Goal: Task Accomplishment & Management: Manage account settings

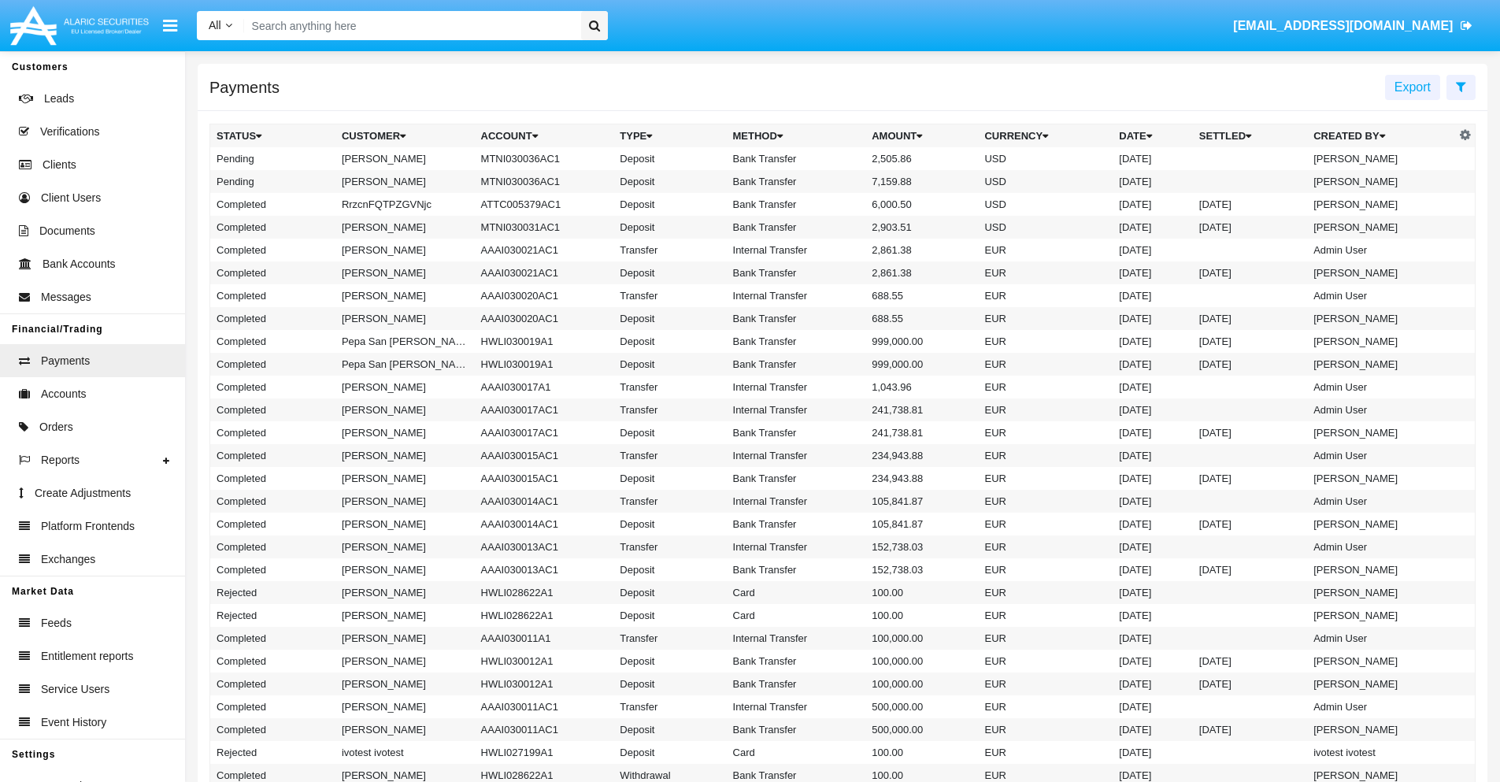
click at [1460, 86] on icon at bounding box center [1461, 86] width 10 height 13
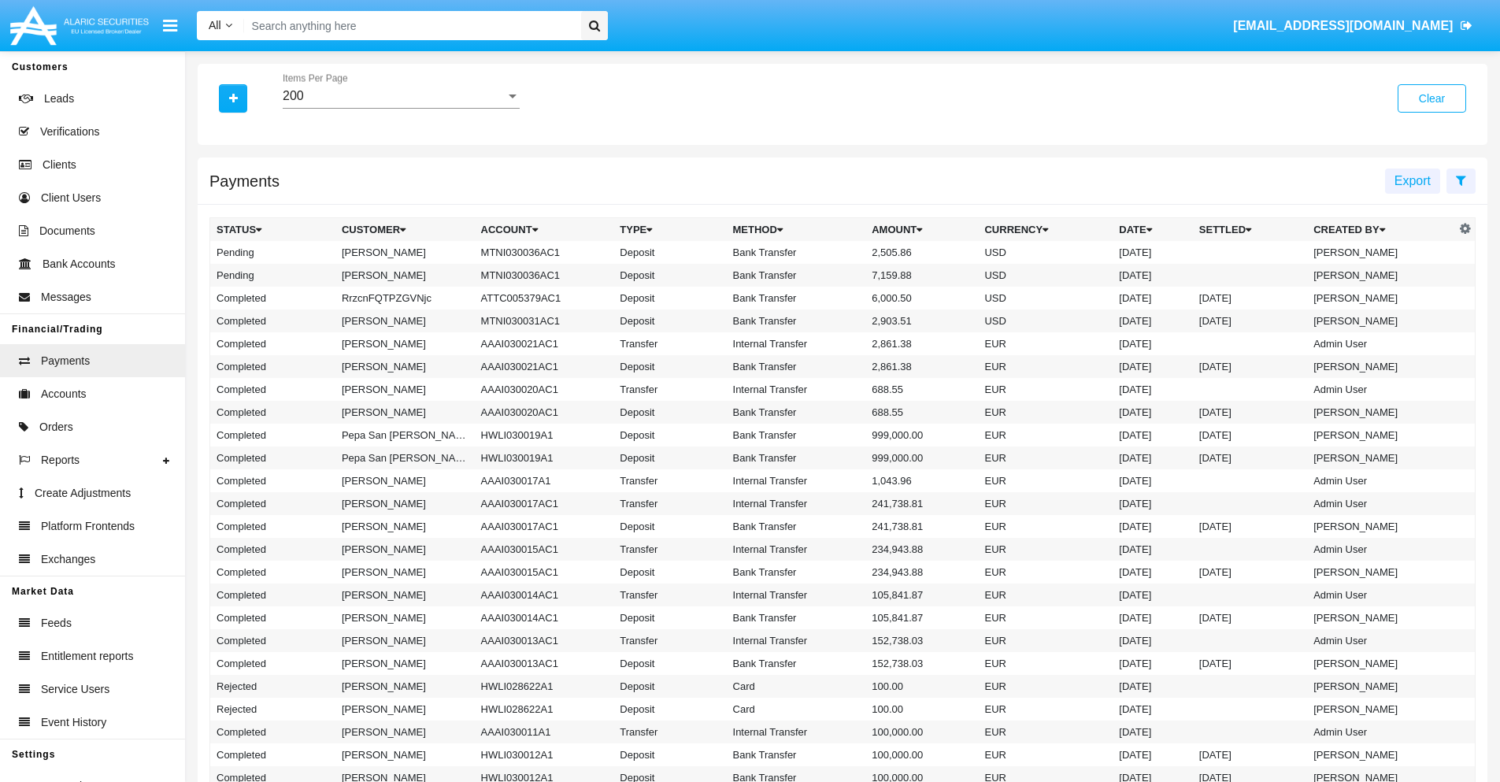
click at [401, 96] on div "200" at bounding box center [394, 96] width 223 height 14
click at [401, 108] on span "10" at bounding box center [401, 108] width 237 height 38
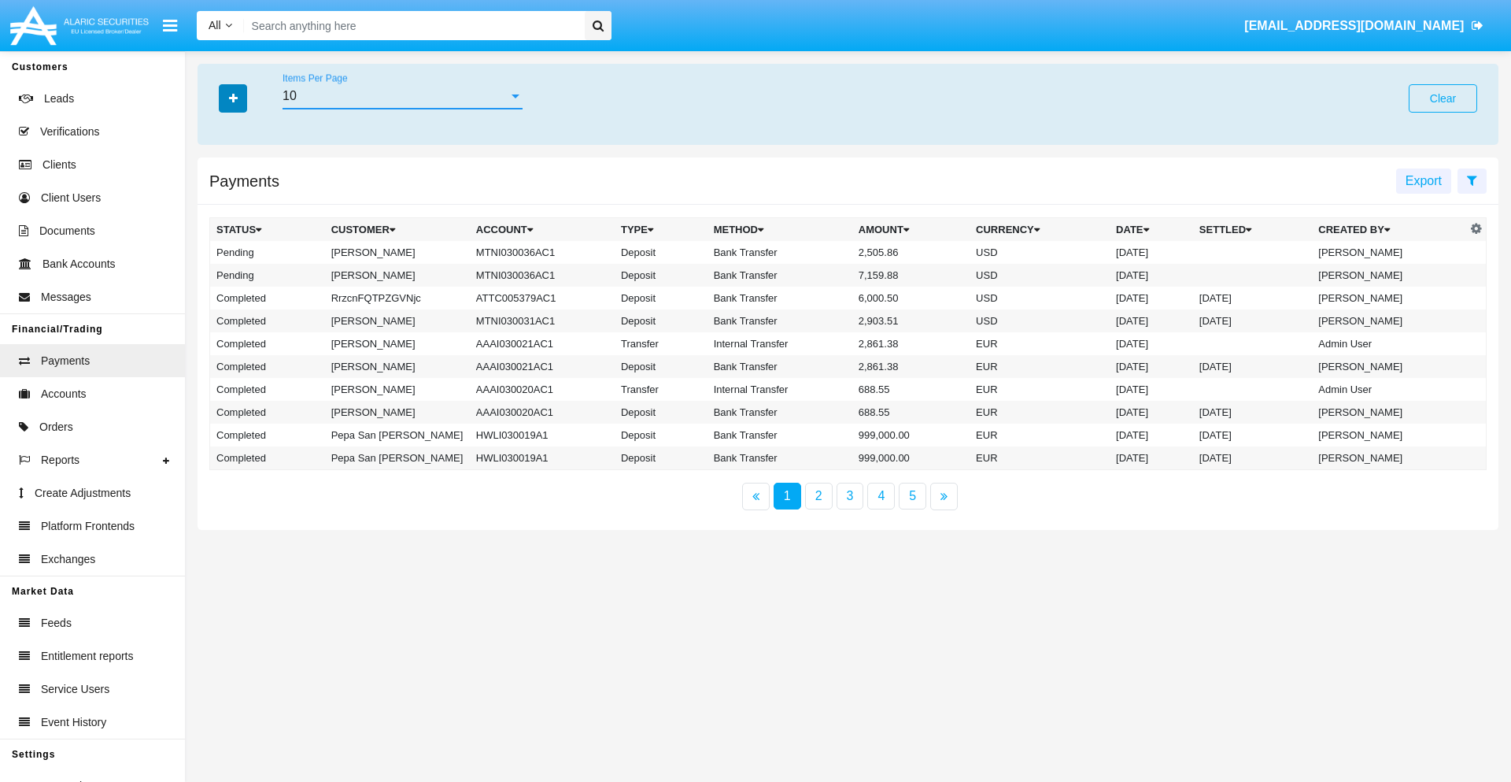
click at [233, 98] on icon "button" at bounding box center [233, 98] width 9 height 11
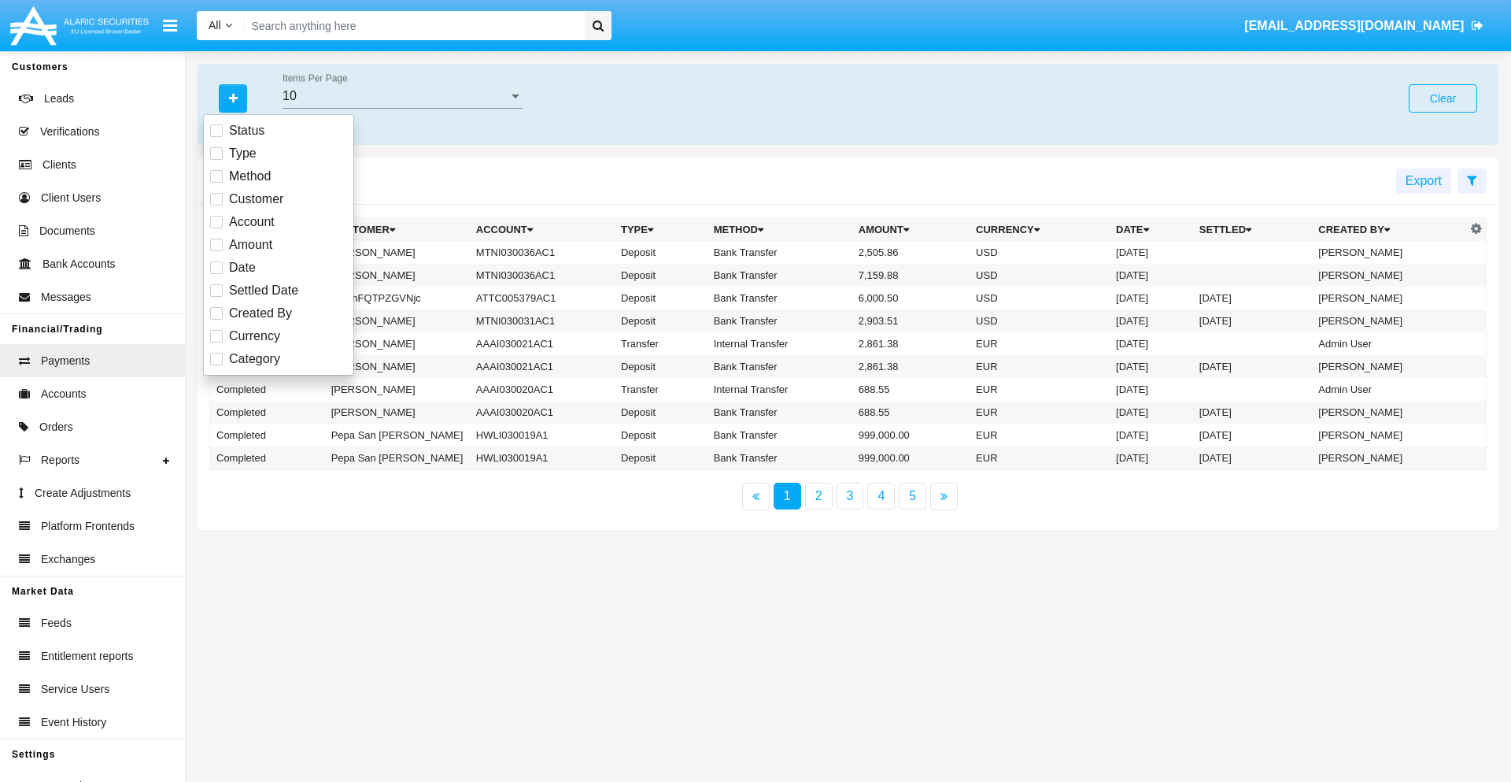
click at [246, 131] on span "Status" at bounding box center [246, 130] width 35 height 19
click at [216, 137] on input "Status" at bounding box center [216, 137] width 1 height 1
checkbox input "true"
click at [233, 98] on icon "button" at bounding box center [233, 98] width 9 height 11
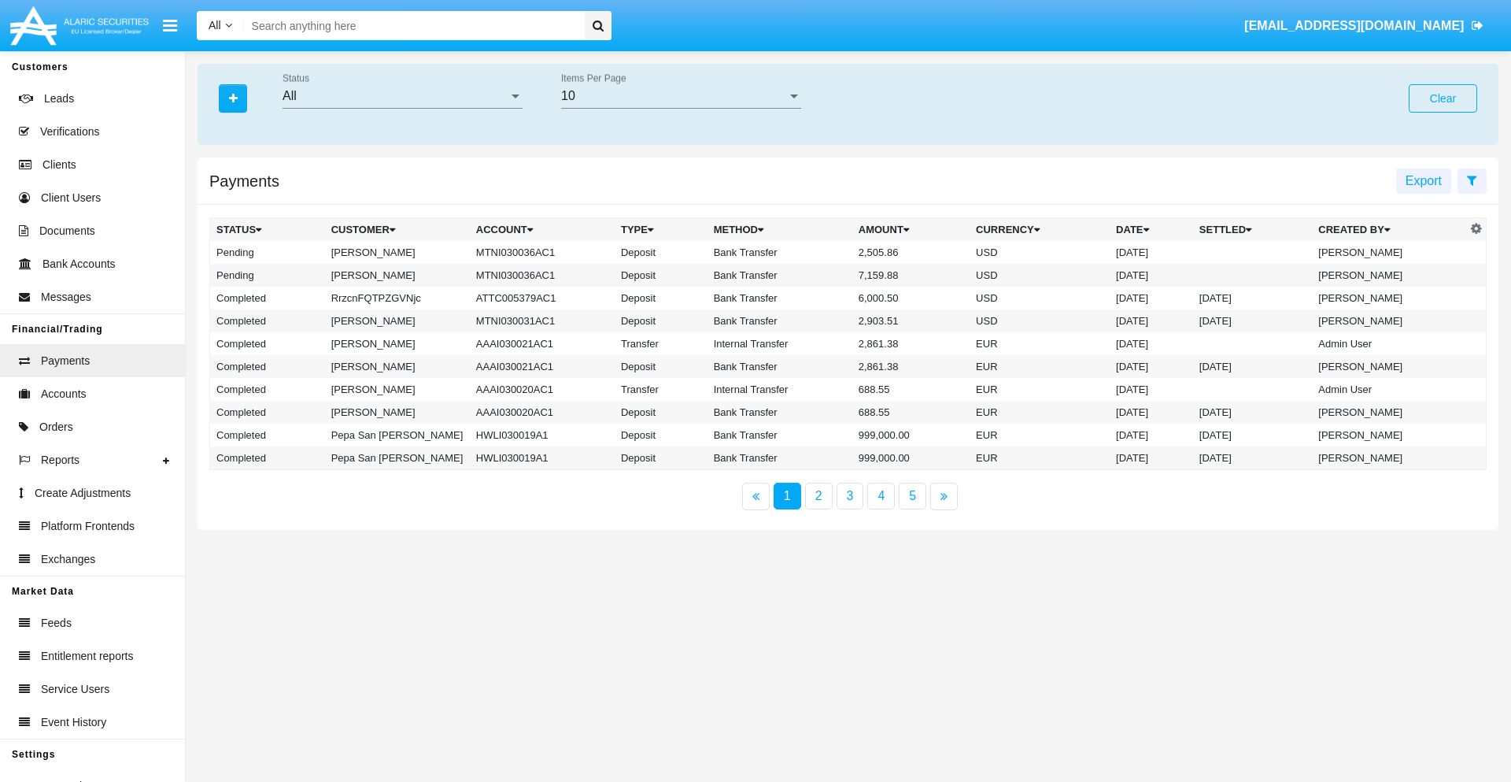
click at [402, 96] on div "All" at bounding box center [396, 96] width 226 height 14
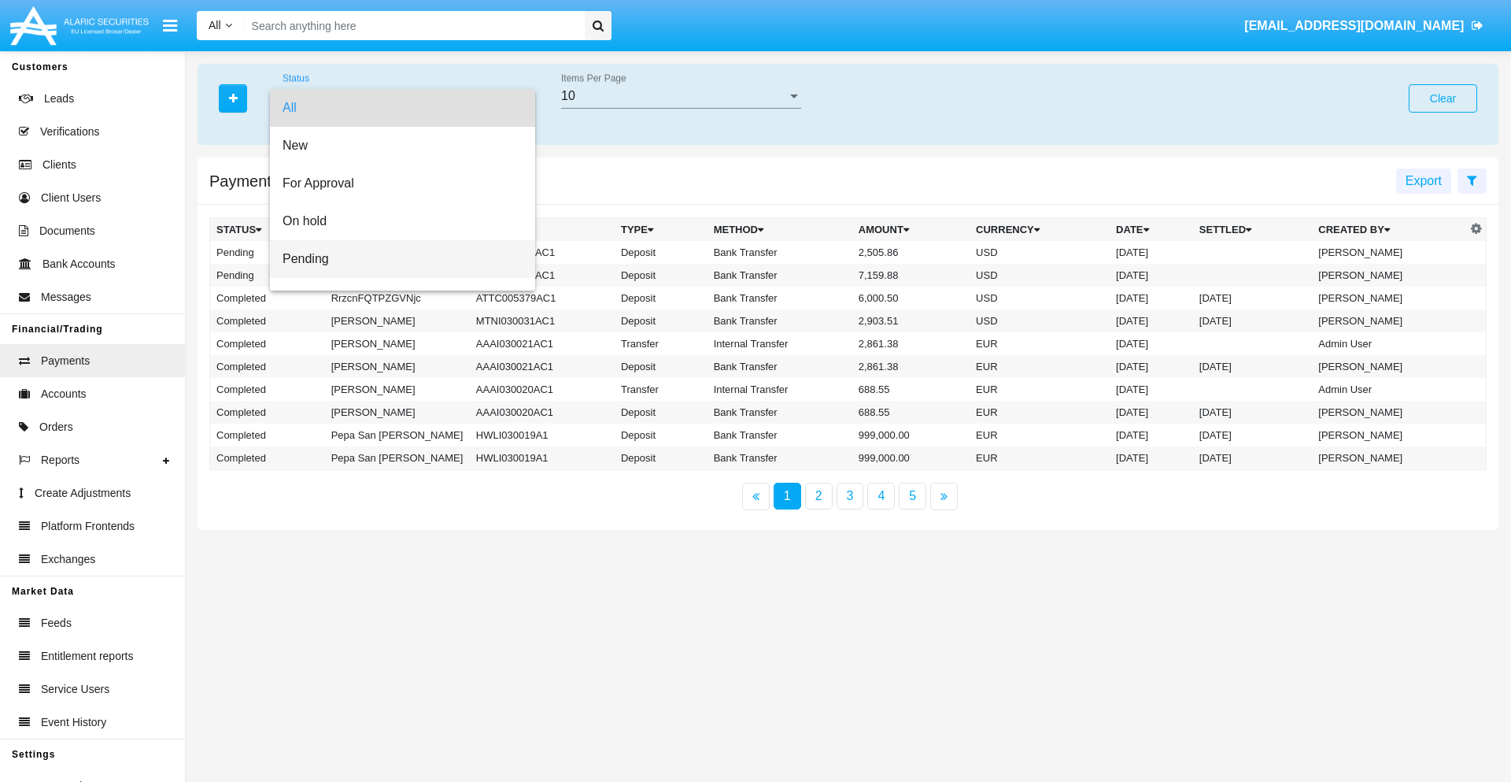
click at [396, 259] on span "Pending" at bounding box center [403, 259] width 240 height 38
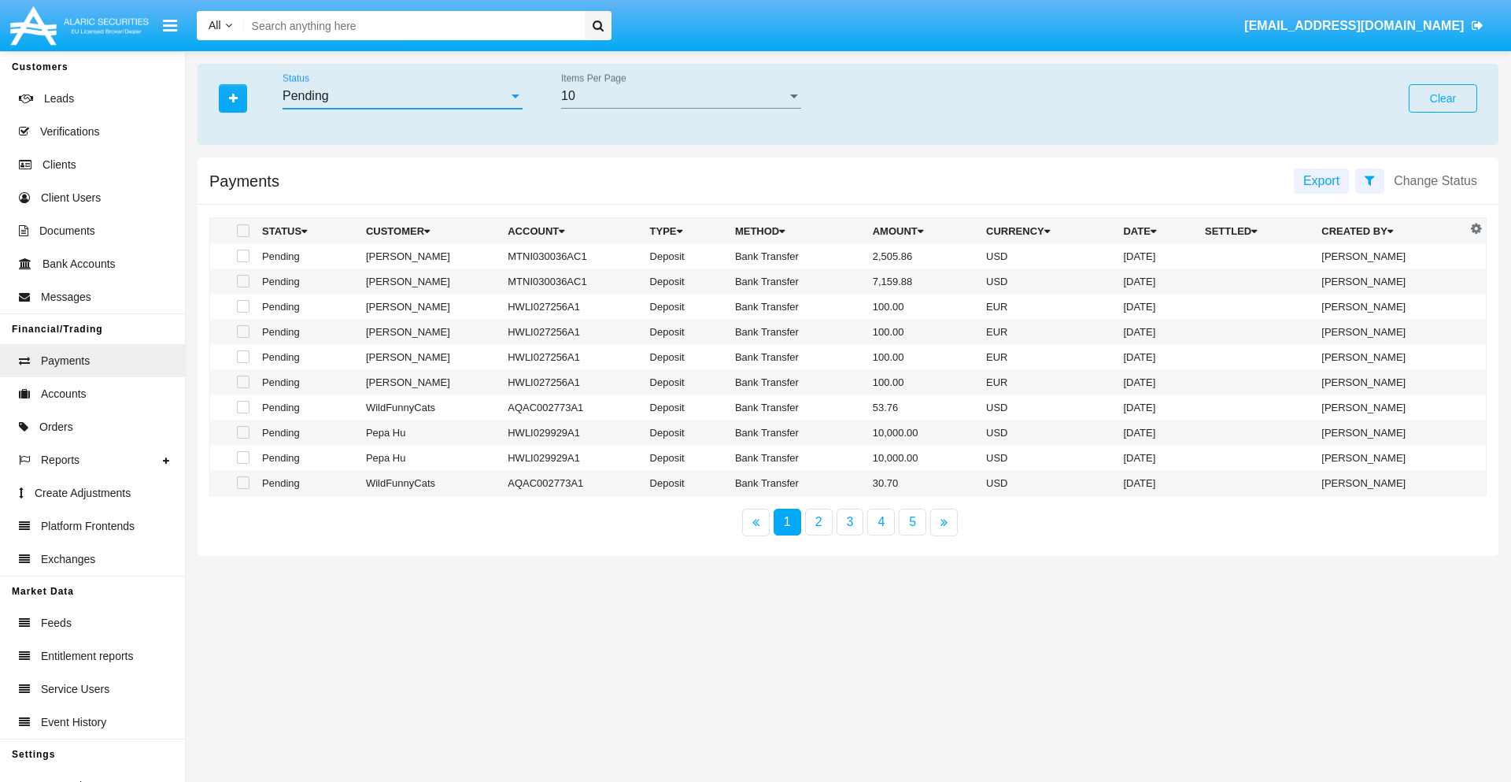
click at [242, 256] on span at bounding box center [243, 256] width 13 height 13
click at [242, 262] on input "checkbox" at bounding box center [242, 262] width 1 height 1
checkbox input "true"
click at [242, 281] on span at bounding box center [243, 281] width 13 height 13
click at [242, 287] on input "checkbox" at bounding box center [242, 287] width 1 height 1
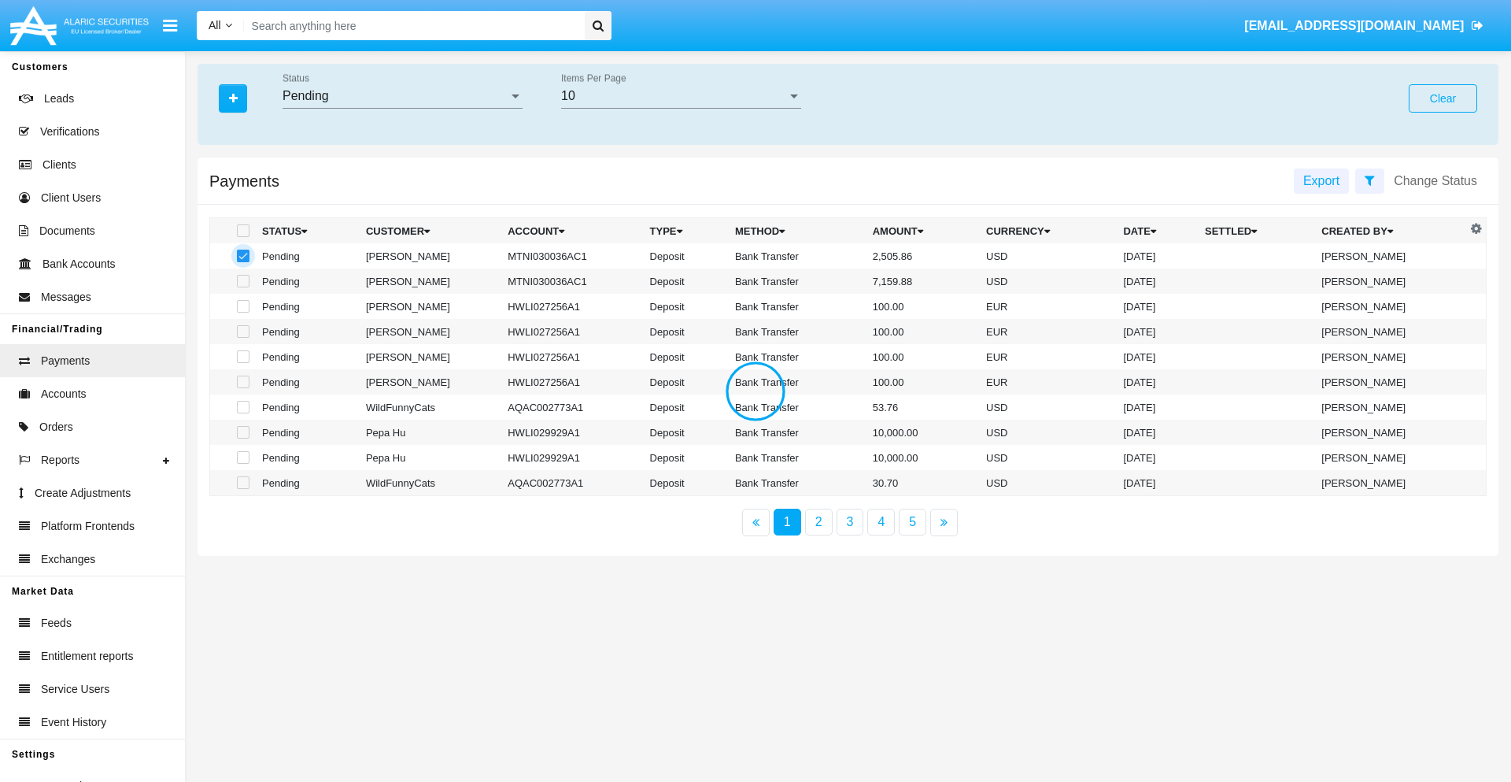
checkbox input "true"
click at [1436, 180] on button "Change Status" at bounding box center [1436, 180] width 102 height 25
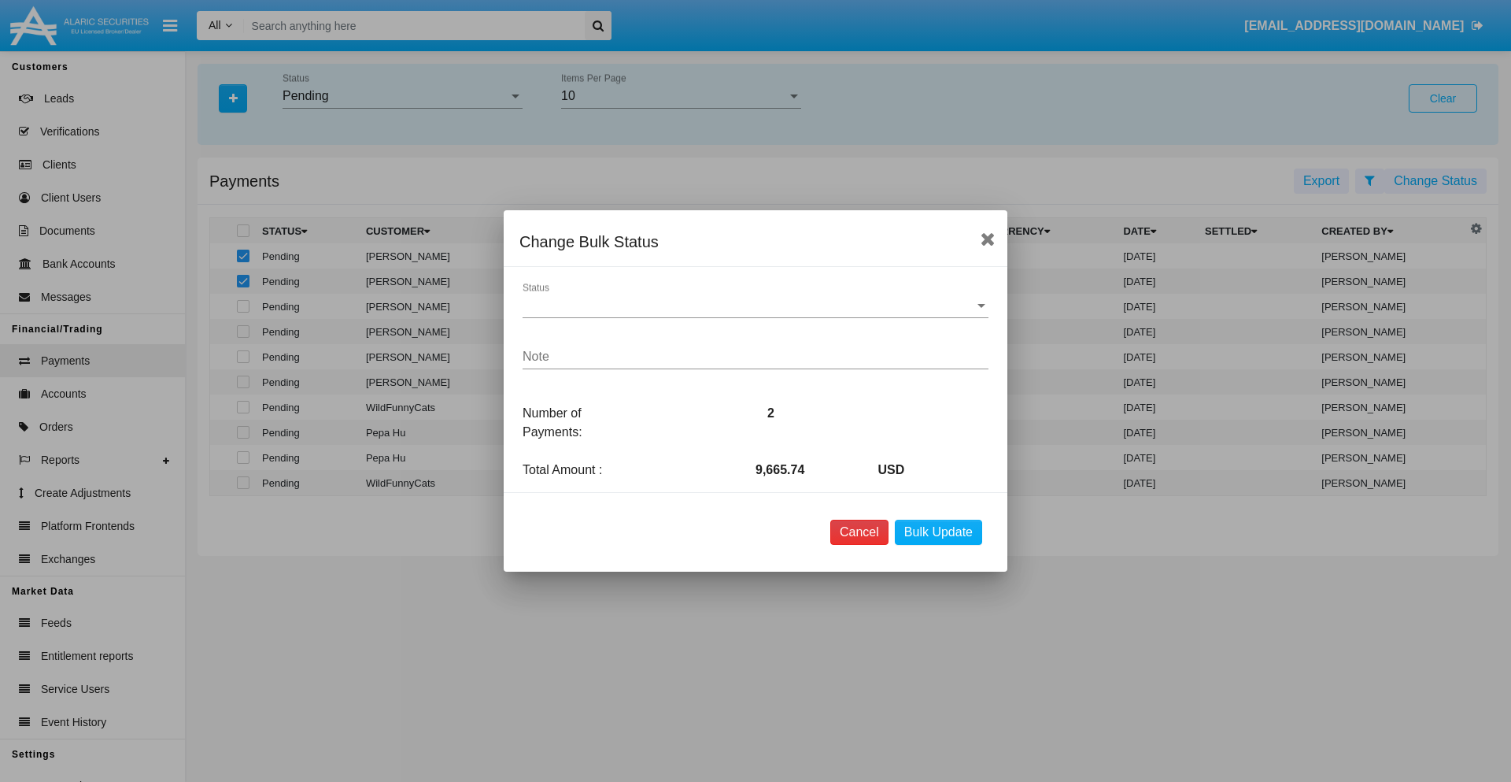
click at [859, 532] on button "Cancel" at bounding box center [860, 532] width 58 height 25
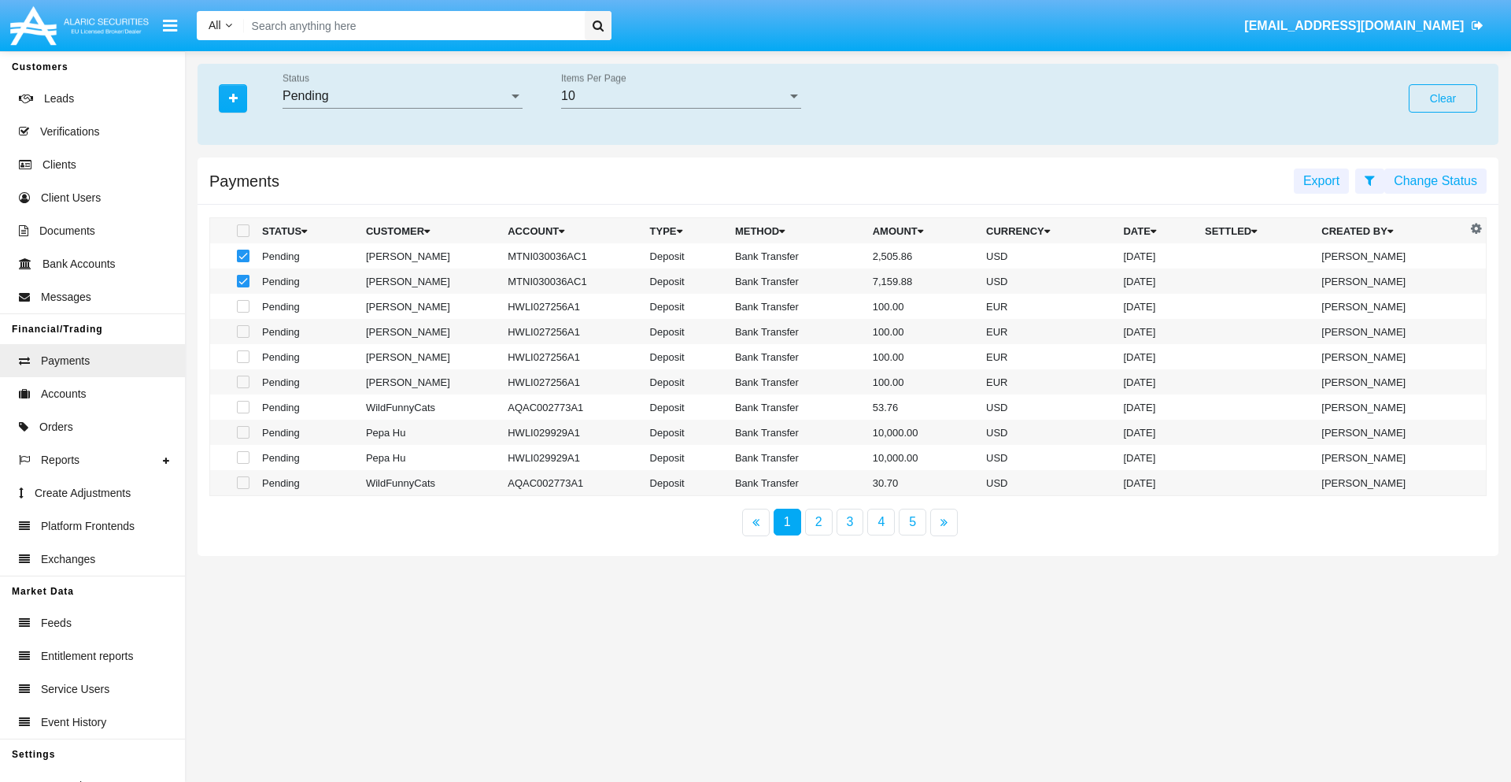
click at [1436, 180] on button "Change Status" at bounding box center [1436, 180] width 102 height 25
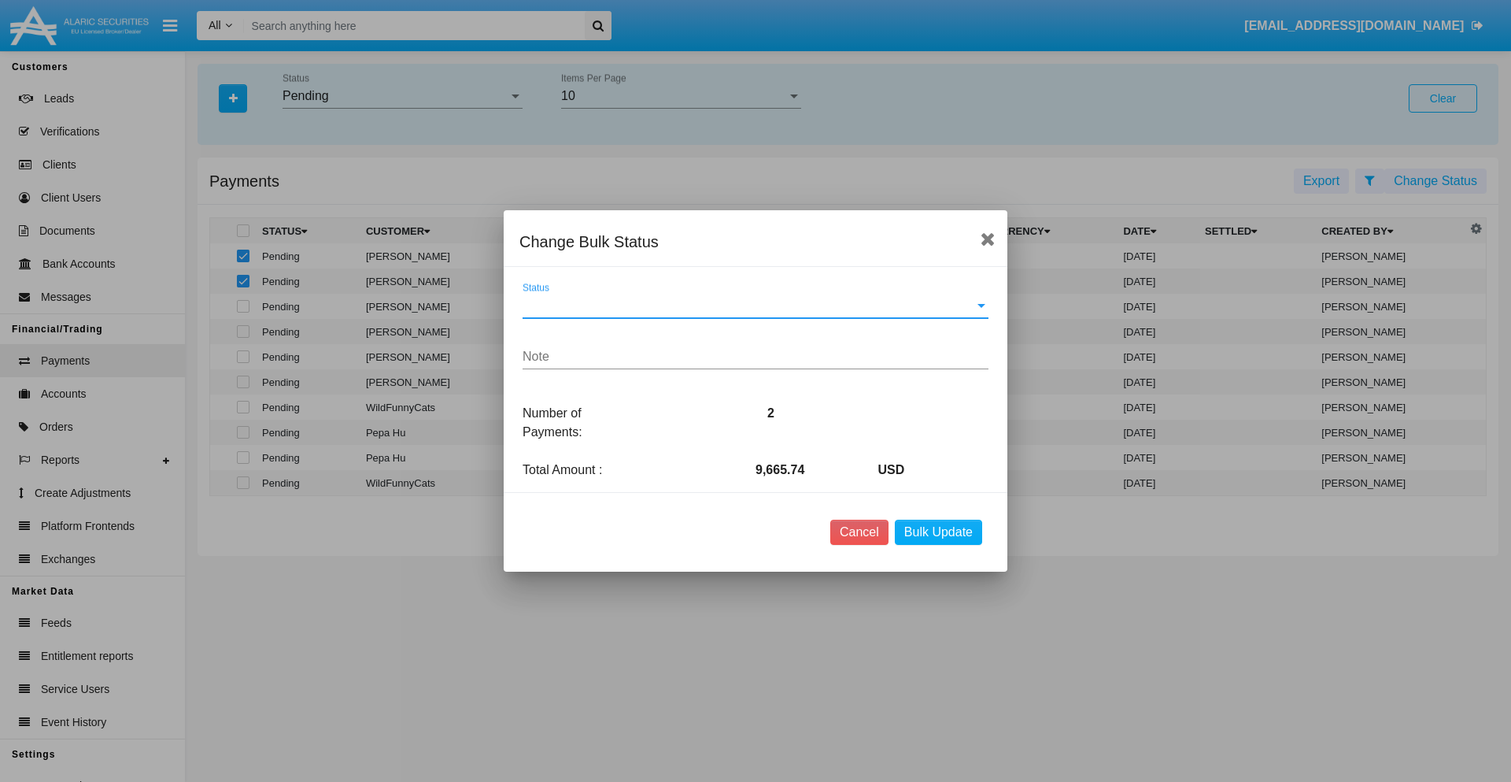
click at [756, 305] on span "Status" at bounding box center [749, 305] width 452 height 14
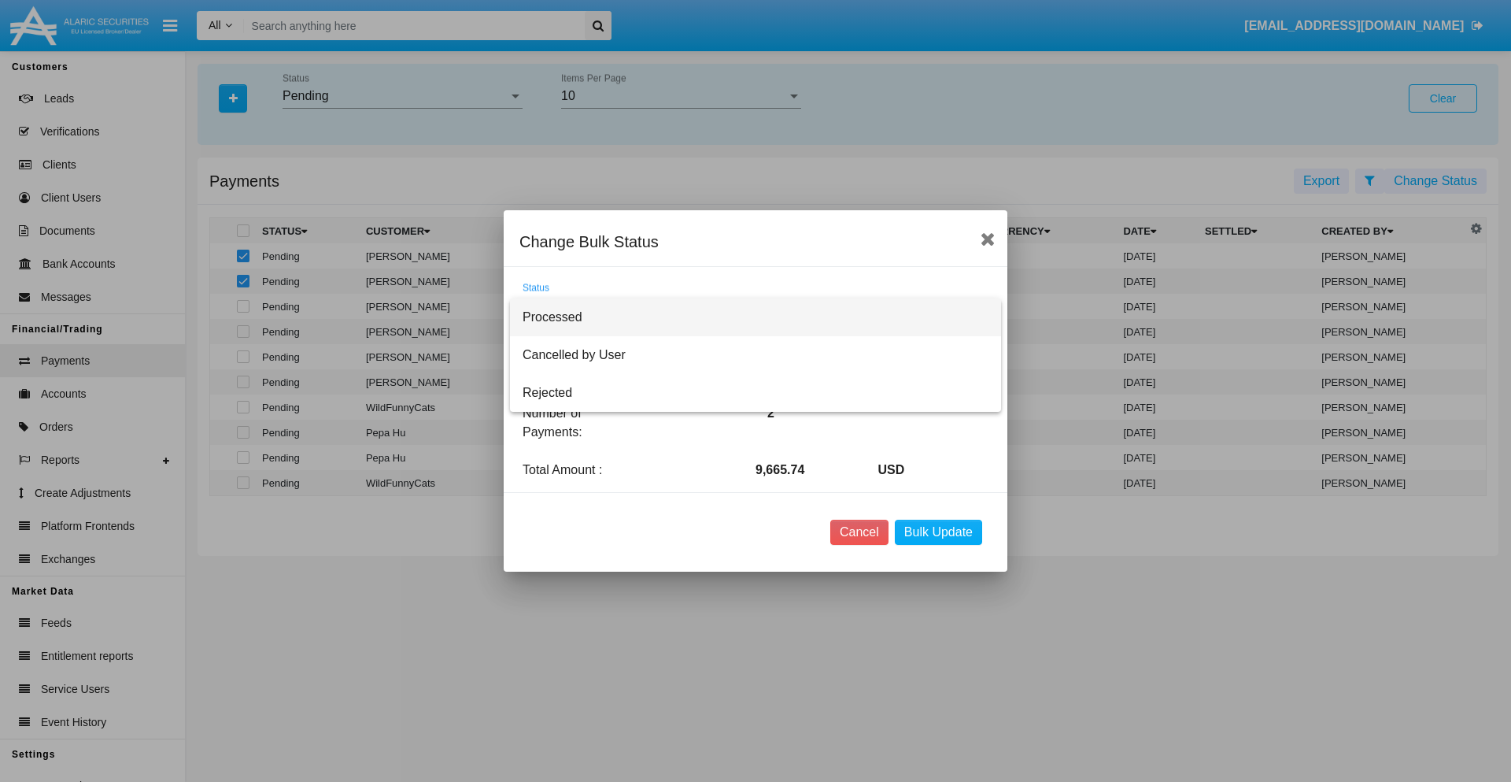
click at [756, 317] on span "Processed" at bounding box center [756, 317] width 466 height 38
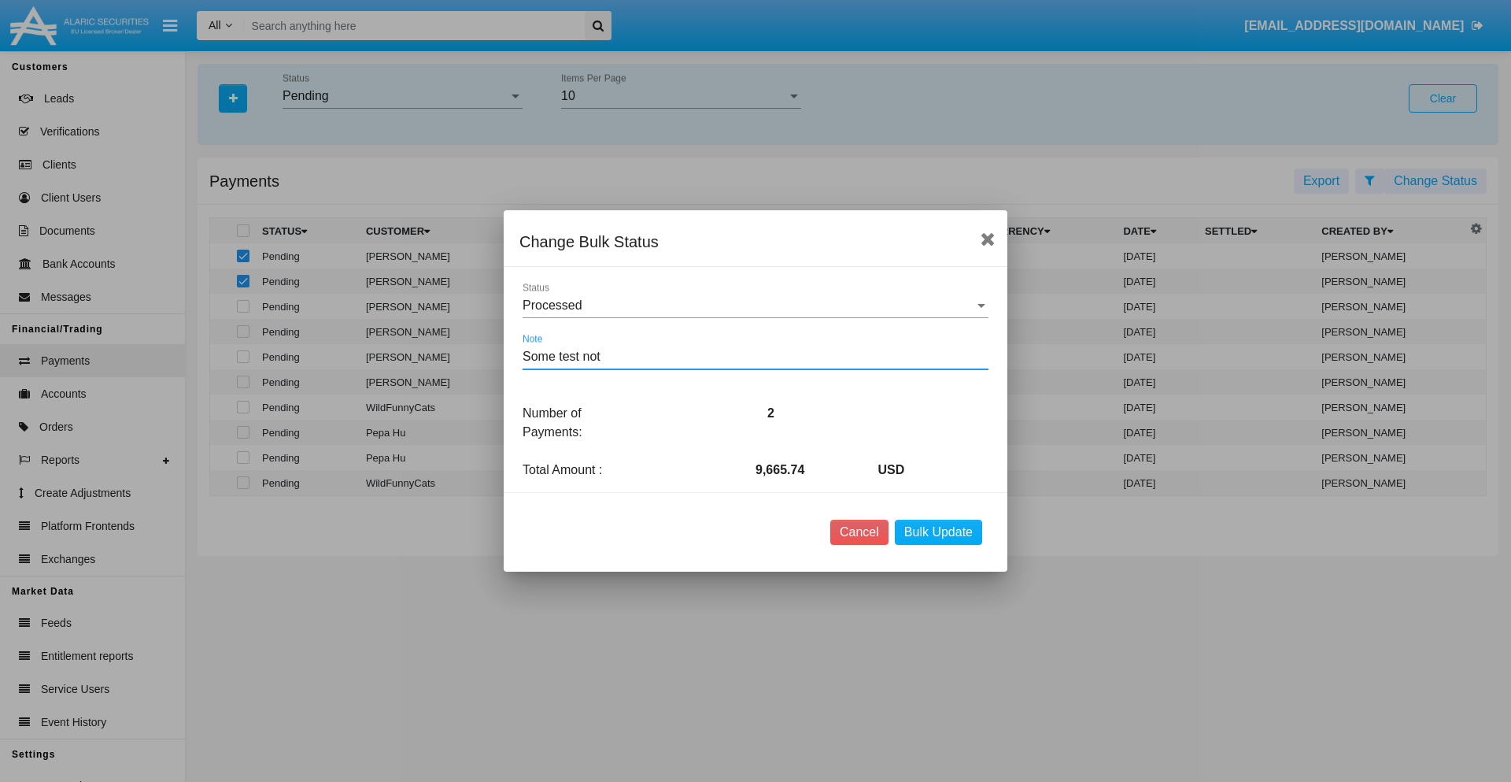
type textarea "Some test note"
click at [938, 532] on button "Bulk Update" at bounding box center [938, 532] width 87 height 25
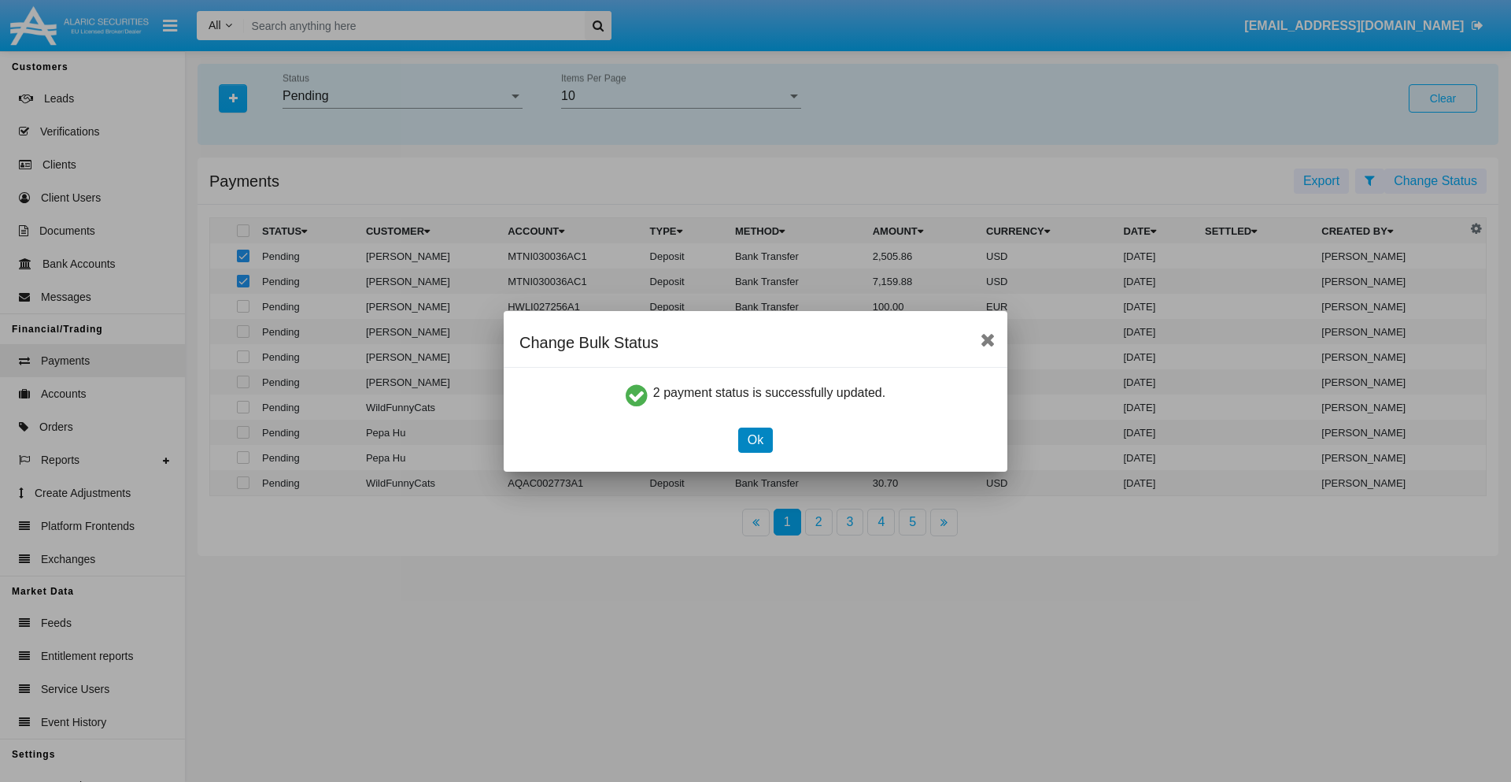
click at [755, 439] on button "Ok" at bounding box center [755, 439] width 35 height 25
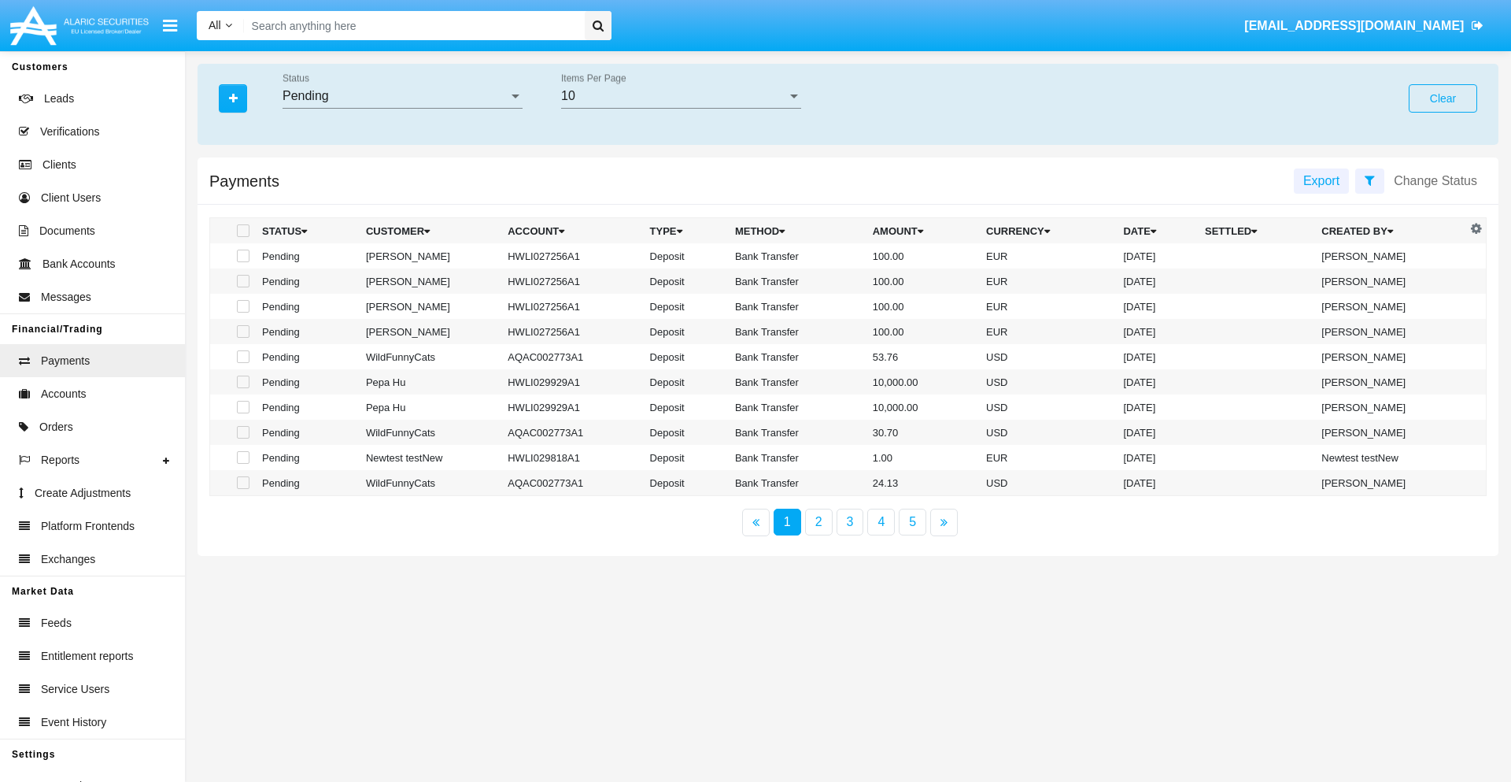
click at [402, 96] on div "Pending" at bounding box center [396, 96] width 226 height 14
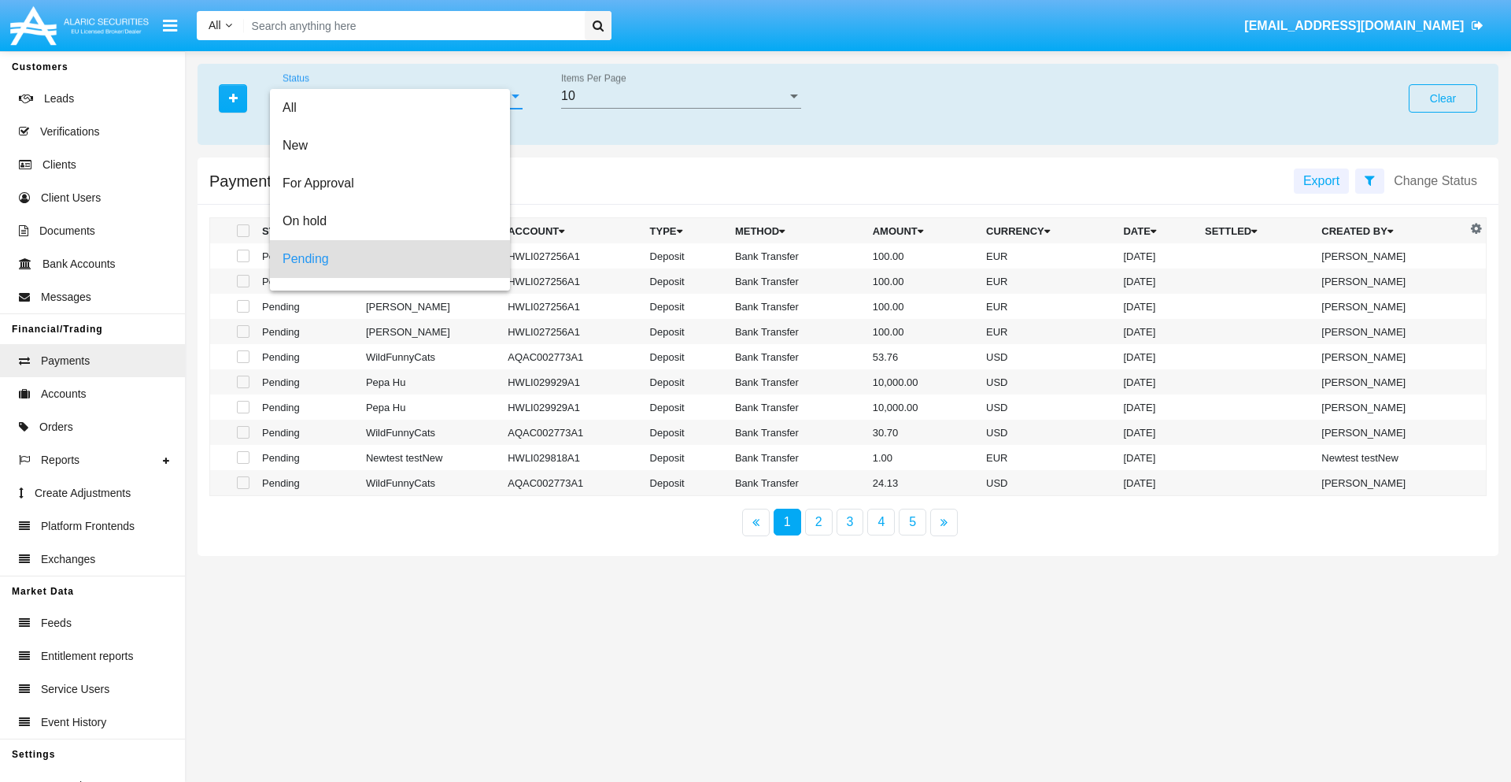
scroll to position [69, 0]
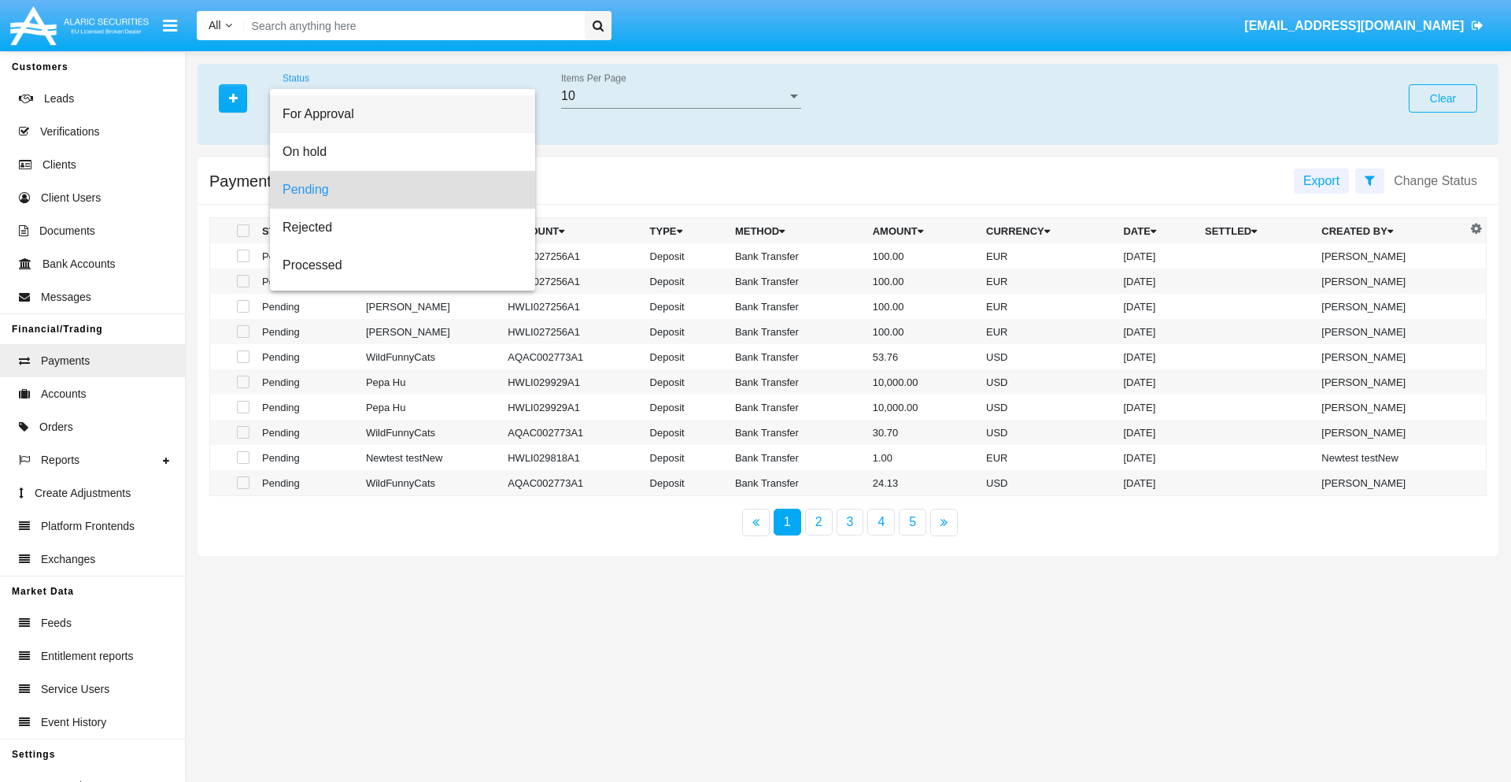
click at [396, 114] on span "For Approval" at bounding box center [403, 114] width 240 height 38
